Goal: Navigation & Orientation: Find specific page/section

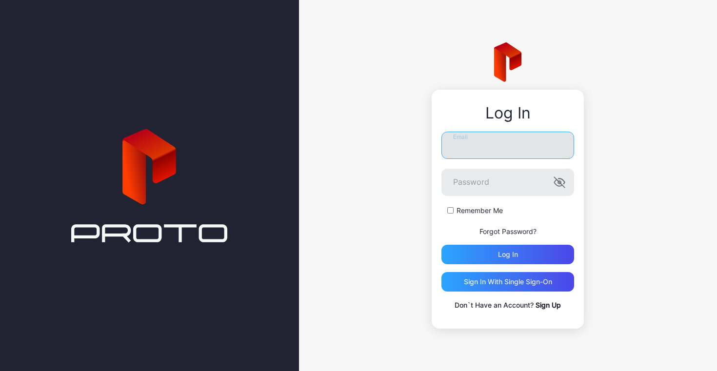
click at [483, 140] on input "Email" at bounding box center [507, 145] width 133 height 27
type input "**********"
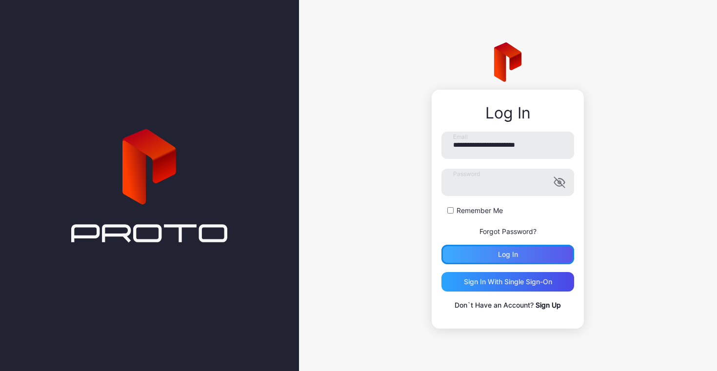
click at [508, 253] on div "Log in" at bounding box center [508, 255] width 20 height 8
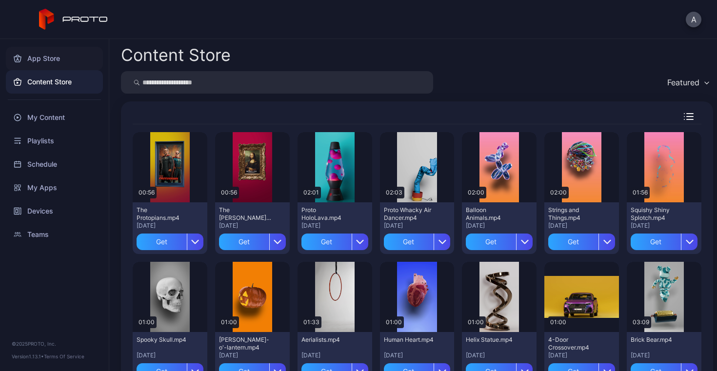
click at [43, 59] on div "App Store" at bounding box center [54, 58] width 97 height 23
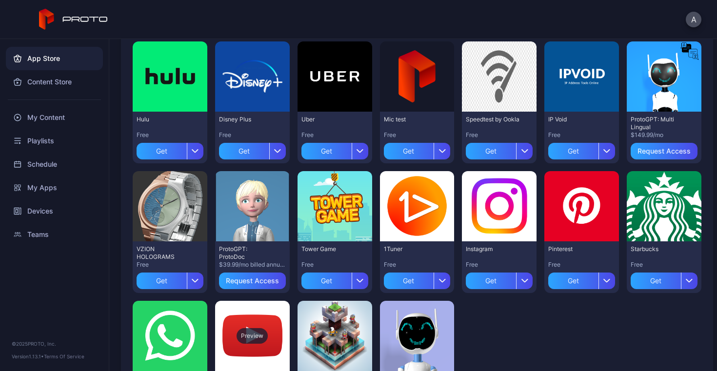
scroll to position [228, 0]
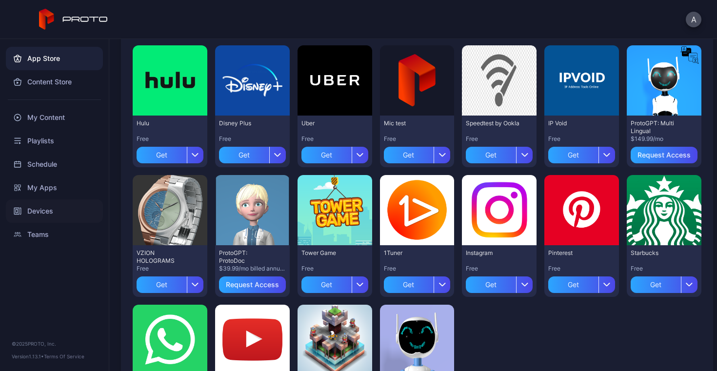
click at [35, 214] on div "Devices" at bounding box center [54, 211] width 97 height 23
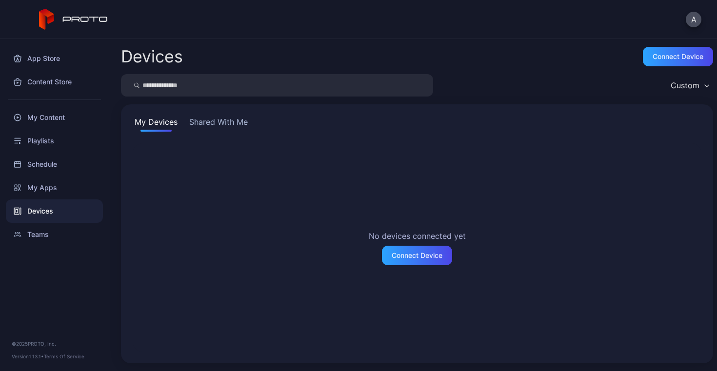
click at [226, 120] on button "Shared With Me" at bounding box center [218, 124] width 62 height 16
